Goal: Information Seeking & Learning: Learn about a topic

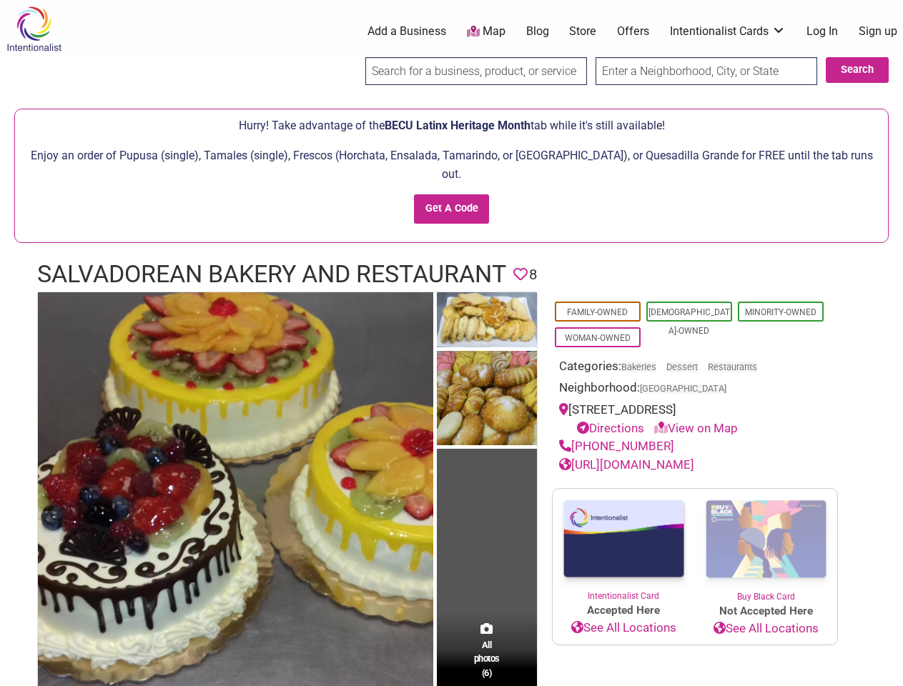
click at [451, 351] on img at bounding box center [487, 399] width 100 height 97
click at [0, 0] on img at bounding box center [0, 0] width 0 height 0
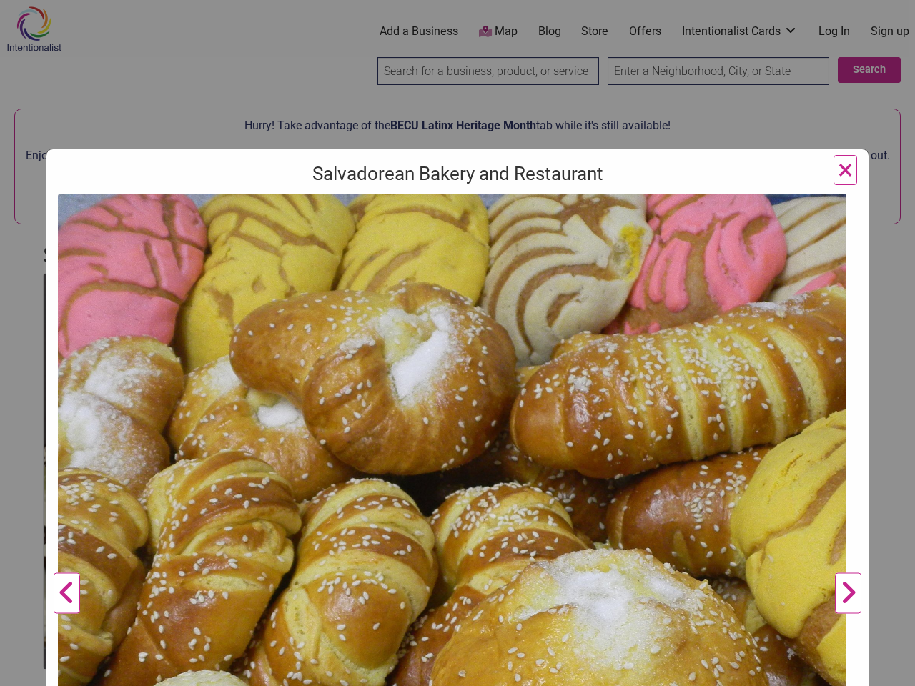
click at [487, 302] on img at bounding box center [452, 565] width 789 height 742
click at [487, 380] on img at bounding box center [452, 565] width 789 height 742
click at [487, 632] on img at bounding box center [452, 565] width 789 height 742
click at [886, 670] on div "Salvadorean Bakery and Restaurant Previous Next 1 2 3 4 5 6 ×" at bounding box center [457, 343] width 915 height 686
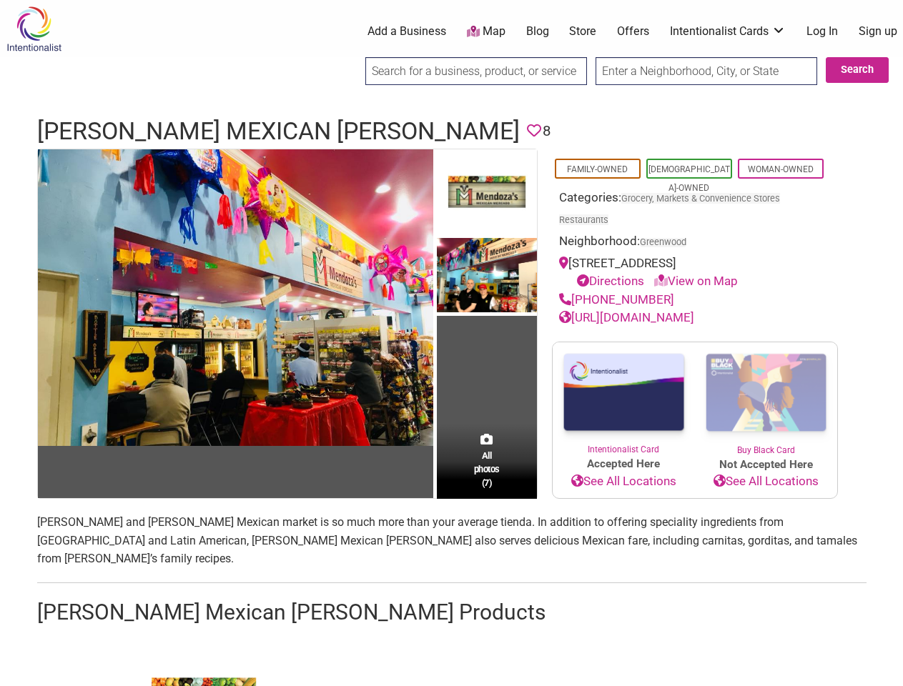
click at [451, 343] on td "All photos (7)" at bounding box center [487, 323] width 100 height 349
click at [235, 297] on img at bounding box center [235, 297] width 395 height 297
click at [0, 0] on img at bounding box center [0, 0] width 0 height 0
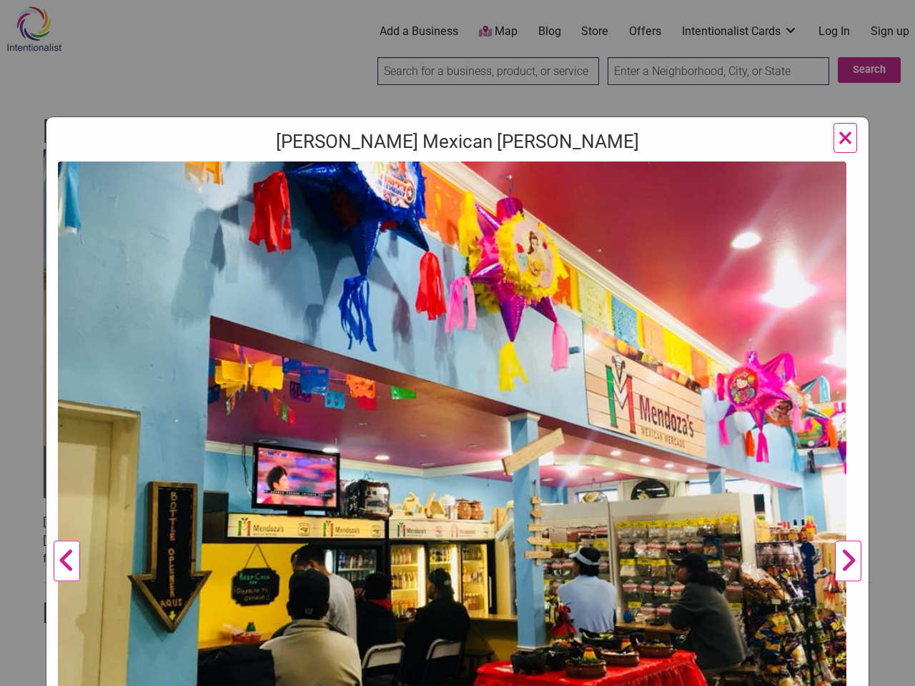
click at [487, 276] on img at bounding box center [452, 457] width 789 height 591
click at [487, 498] on img at bounding box center [452, 457] width 789 height 591
click at [886, 670] on div "Mendoza's Mexican Mercado Previous Mendoza's Mercado owners, Sonia and Carlos M…" at bounding box center [457, 343] width 915 height 686
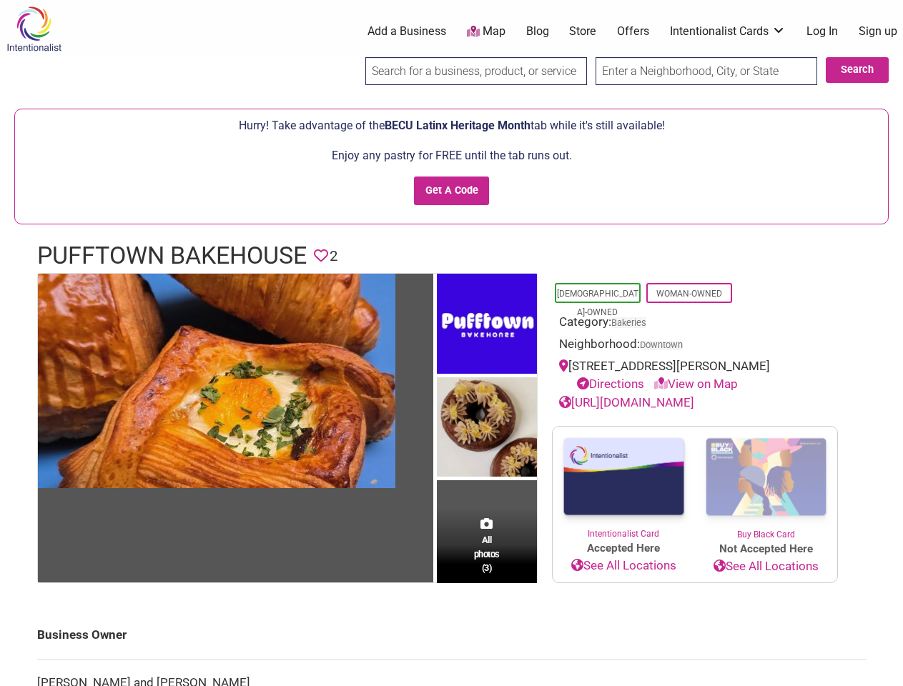
click at [451, 343] on img at bounding box center [487, 326] width 100 height 104
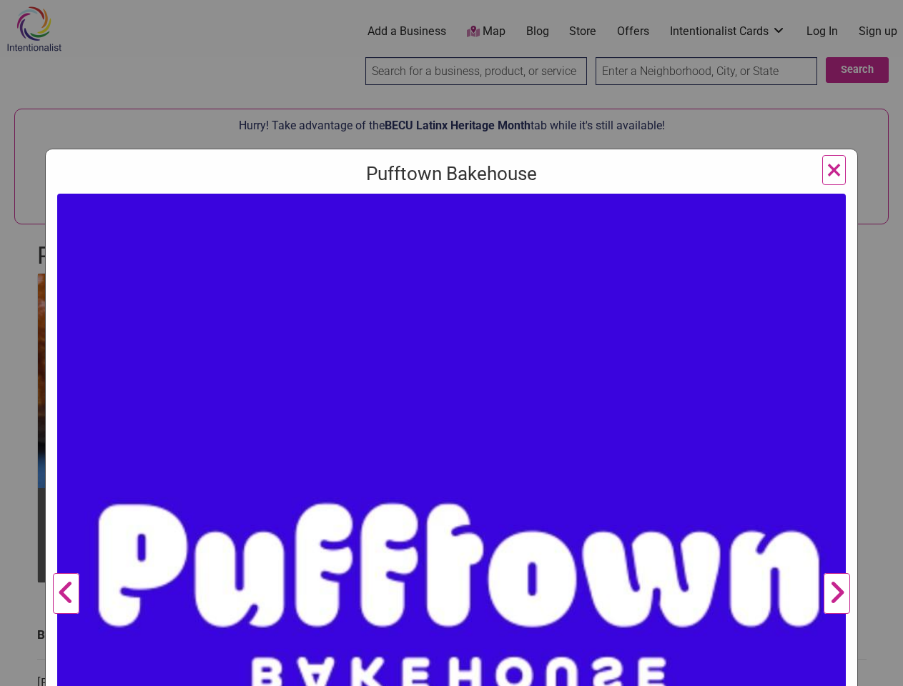
click at [217, 380] on img at bounding box center [451, 588] width 789 height 789
click at [487, 325] on img at bounding box center [451, 588] width 789 height 789
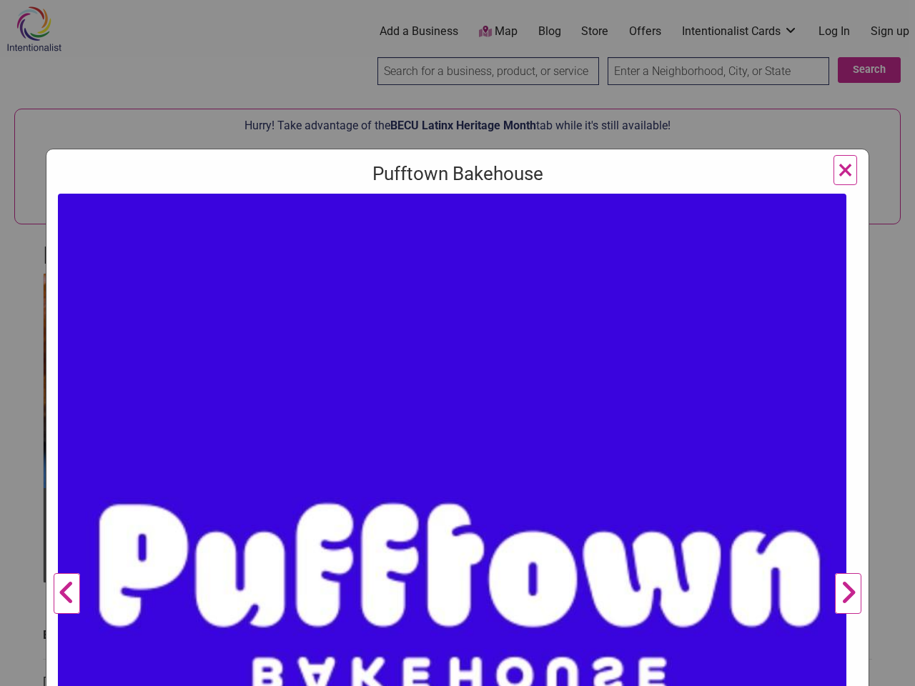
click at [487, 427] on img at bounding box center [452, 588] width 789 height 789
click at [487, 545] on img at bounding box center [452, 588] width 789 height 789
click at [886, 670] on div "Pufftown Bakehouse Previous Next 1 2 3 ×" at bounding box center [457, 343] width 915 height 686
